Goal: Information Seeking & Learning: Find specific page/section

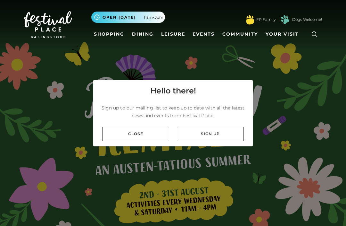
click at [170, 33] on link "Leisure" at bounding box center [173, 34] width 29 height 12
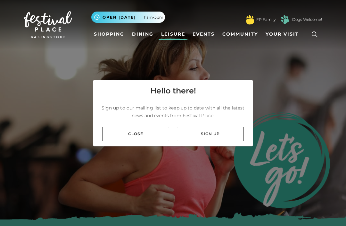
click at [131, 141] on link "Close" at bounding box center [135, 134] width 67 height 14
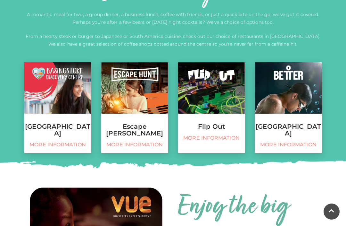
scroll to position [245, 0]
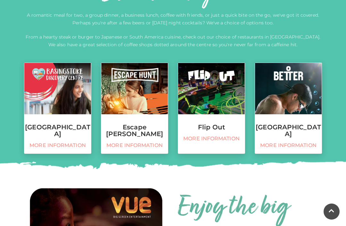
click at [122, 97] on img at bounding box center [134, 88] width 67 height 51
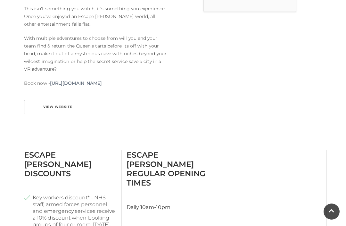
scroll to position [266, 0]
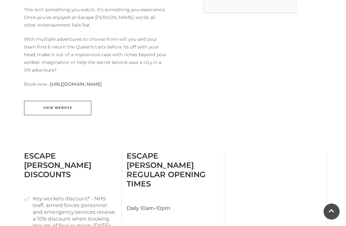
click at [40, 101] on link "View Website" at bounding box center [57, 108] width 67 height 14
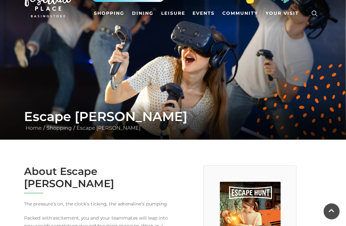
scroll to position [0, 0]
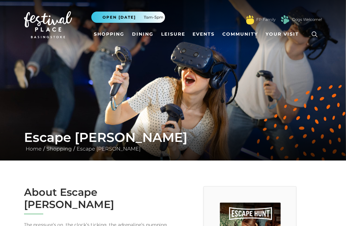
click at [179, 33] on link "Leisure" at bounding box center [173, 34] width 29 height 12
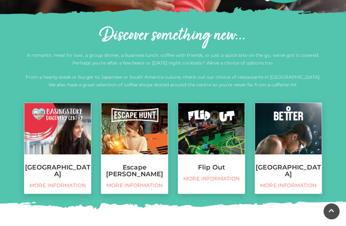
scroll to position [205, 0]
click at [210, 136] on img at bounding box center [211, 128] width 67 height 51
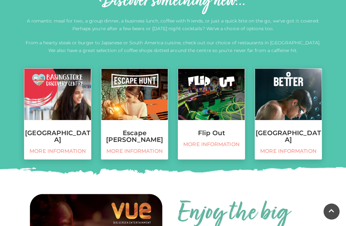
click at [278, 112] on img at bounding box center [288, 94] width 67 height 51
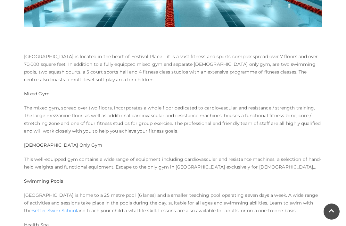
scroll to position [248, 0]
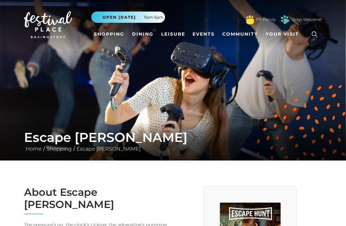
click at [112, 37] on link "Shopping" at bounding box center [109, 34] width 36 height 12
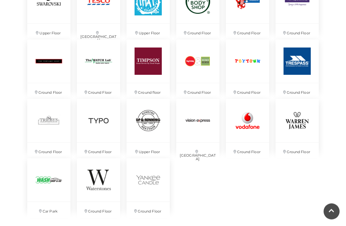
scroll to position [1407, 0]
click at [99, 176] on img at bounding box center [98, 179] width 43 height 43
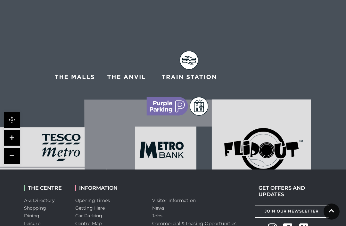
scroll to position [457, 0]
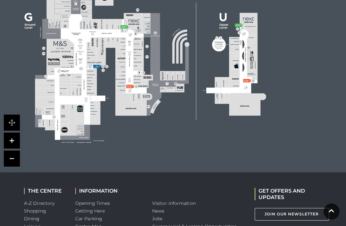
click at [338, 219] on link at bounding box center [332, 211] width 16 height 16
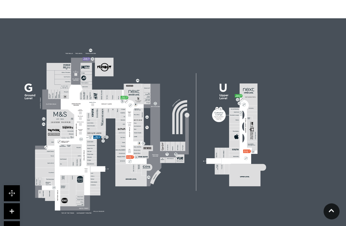
scroll to position [387, 0]
click at [333, 212] on icon at bounding box center [331, 210] width 5 height 3
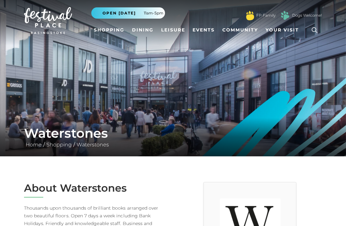
scroll to position [0, 0]
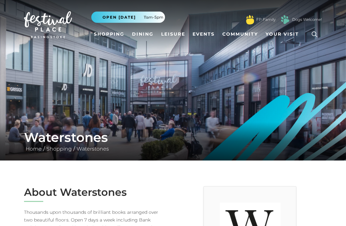
click at [107, 36] on link "Shopping" at bounding box center [109, 34] width 36 height 12
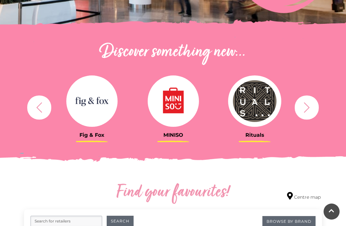
scroll to position [159, 0]
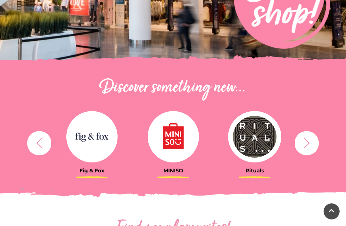
click at [45, 147] on icon "button" at bounding box center [39, 143] width 12 height 12
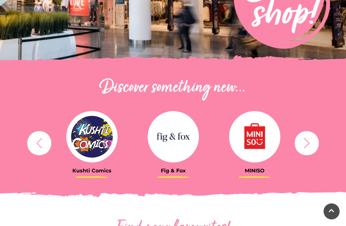
click at [34, 135] on button "button" at bounding box center [39, 143] width 24 height 24
click at [33, 144] on icon "button" at bounding box center [39, 143] width 12 height 12
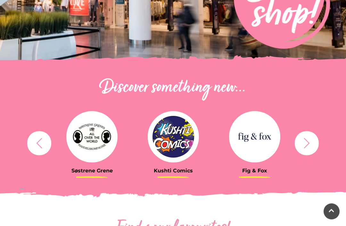
click at [36, 144] on icon "button" at bounding box center [39, 143] width 12 height 12
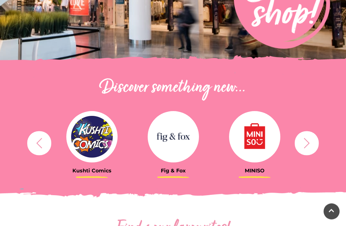
click at [41, 141] on icon "button" at bounding box center [39, 143] width 12 height 12
click at [308, 144] on icon "button" at bounding box center [307, 143] width 6 height 10
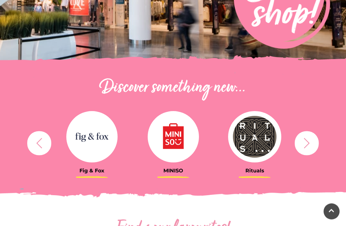
click at [309, 144] on icon "button" at bounding box center [307, 143] width 12 height 12
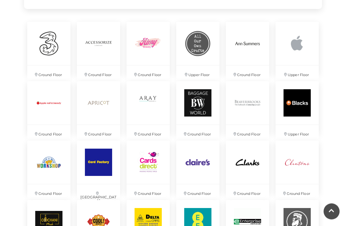
scroll to position [476, 0]
click at [302, 46] on img at bounding box center [296, 43] width 43 height 43
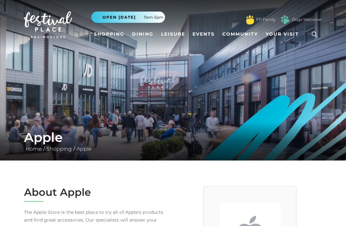
click at [139, 37] on link "Dining" at bounding box center [142, 34] width 27 height 12
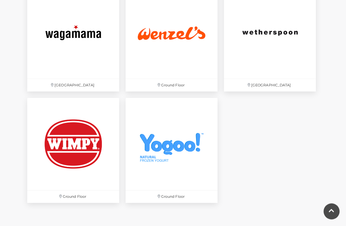
scroll to position [1884, 0]
click at [163, 138] on img at bounding box center [172, 144] width 92 height 92
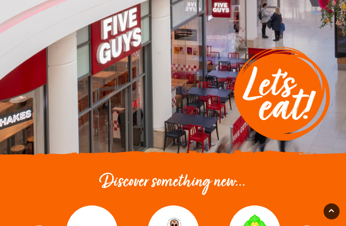
scroll to position [0, 0]
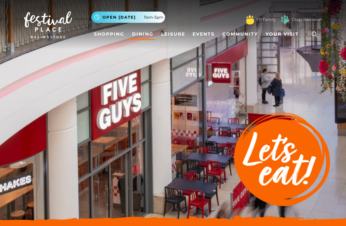
click at [201, 37] on link "Events" at bounding box center [203, 34] width 27 height 12
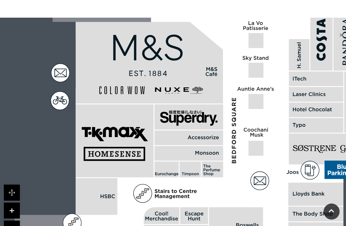
scroll to position [486, 0]
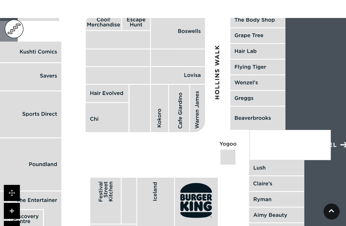
click at [325, 219] on link at bounding box center [332, 211] width 16 height 16
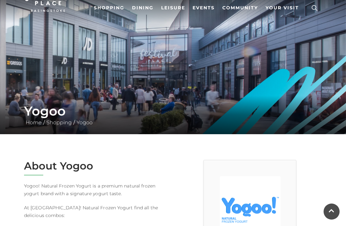
scroll to position [0, 0]
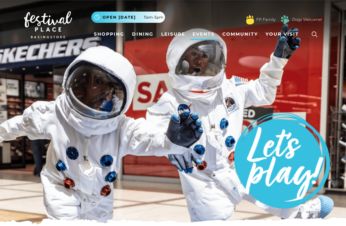
click at [313, 36] on icon at bounding box center [315, 34] width 10 height 10
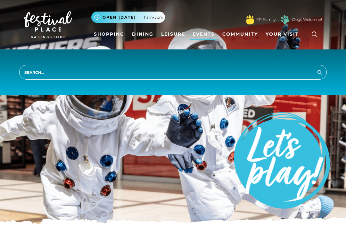
click at [55, 72] on input "search" at bounding box center [173, 72] width 308 height 15
type input "Vie"
click at [320, 72] on button "Search" at bounding box center [320, 72] width 8 height 8
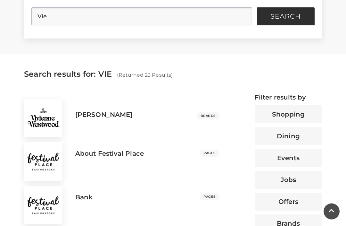
scroll to position [184, 0]
click at [52, 16] on input "Vie" at bounding box center [141, 17] width 220 height 18
type input "V"
click at [285, 17] on button "Search" at bounding box center [286, 17] width 58 height 18
click at [274, 13] on span "Search" at bounding box center [285, 16] width 30 height 6
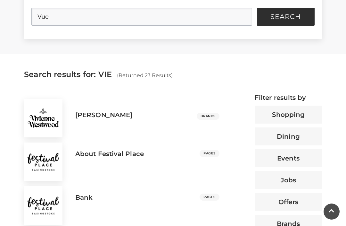
click at [298, 11] on button "Search" at bounding box center [286, 17] width 58 height 18
click at [62, 20] on input "Vue" at bounding box center [141, 17] width 220 height 18
click at [290, 16] on span "Search" at bounding box center [285, 16] width 30 height 6
click at [292, 15] on span "Search" at bounding box center [285, 16] width 30 height 6
click at [288, 17] on span "Search" at bounding box center [285, 16] width 30 height 6
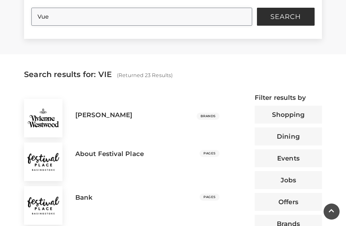
click at [60, 17] on input "Vue" at bounding box center [141, 17] width 220 height 18
click at [285, 17] on button "Search" at bounding box center [286, 17] width 58 height 18
type input "V"
type input "vue"
click at [308, 23] on button "Search" at bounding box center [286, 17] width 58 height 18
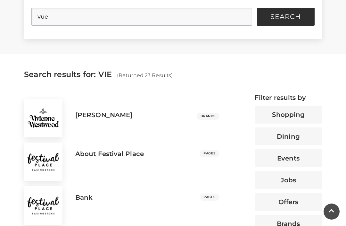
click at [298, 17] on span "Search" at bounding box center [285, 16] width 30 height 6
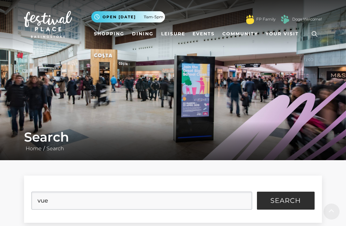
scroll to position [0, 0]
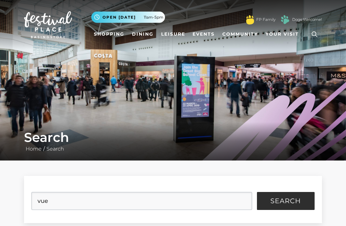
click at [169, 35] on link "Leisure" at bounding box center [173, 34] width 29 height 12
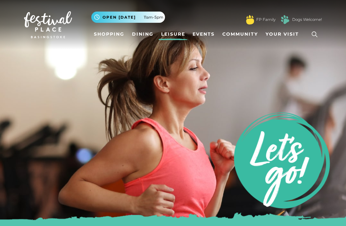
click at [203, 34] on link "Events" at bounding box center [203, 34] width 27 height 12
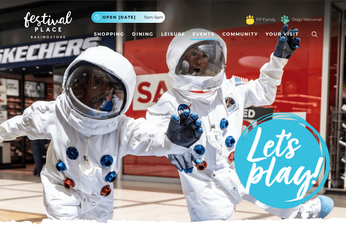
click at [244, 34] on link "Community" at bounding box center [240, 34] width 41 height 12
